Goal: Transaction & Acquisition: Download file/media

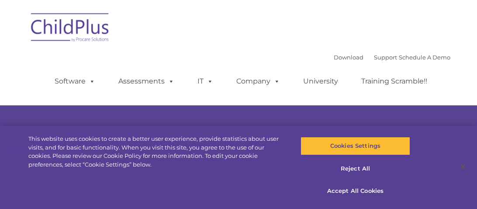
select select "MEDIUM"
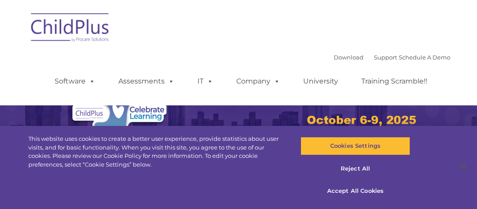
click at [74, 24] on img at bounding box center [70, 29] width 87 height 44
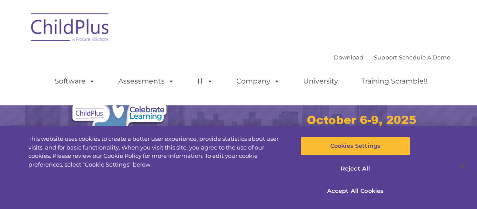
select select "MEDIUM"
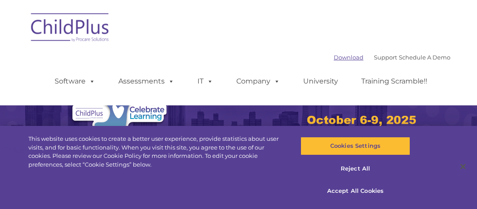
click at [339, 55] on link "Download" at bounding box center [349, 57] width 30 height 7
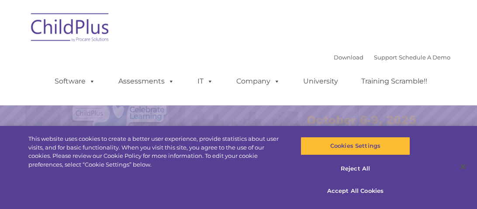
select select "MEDIUM"
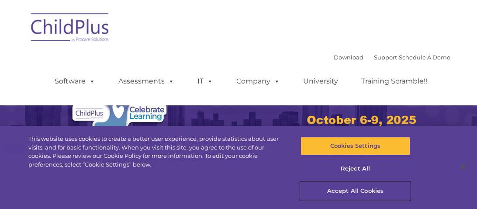
click at [372, 191] on button "Accept All Cookies" at bounding box center [356, 191] width 110 height 18
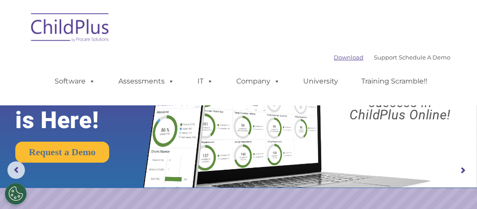
click at [342, 58] on link "Download" at bounding box center [349, 57] width 30 height 7
